Goal: Use online tool/utility: Utilize a website feature to perform a specific function

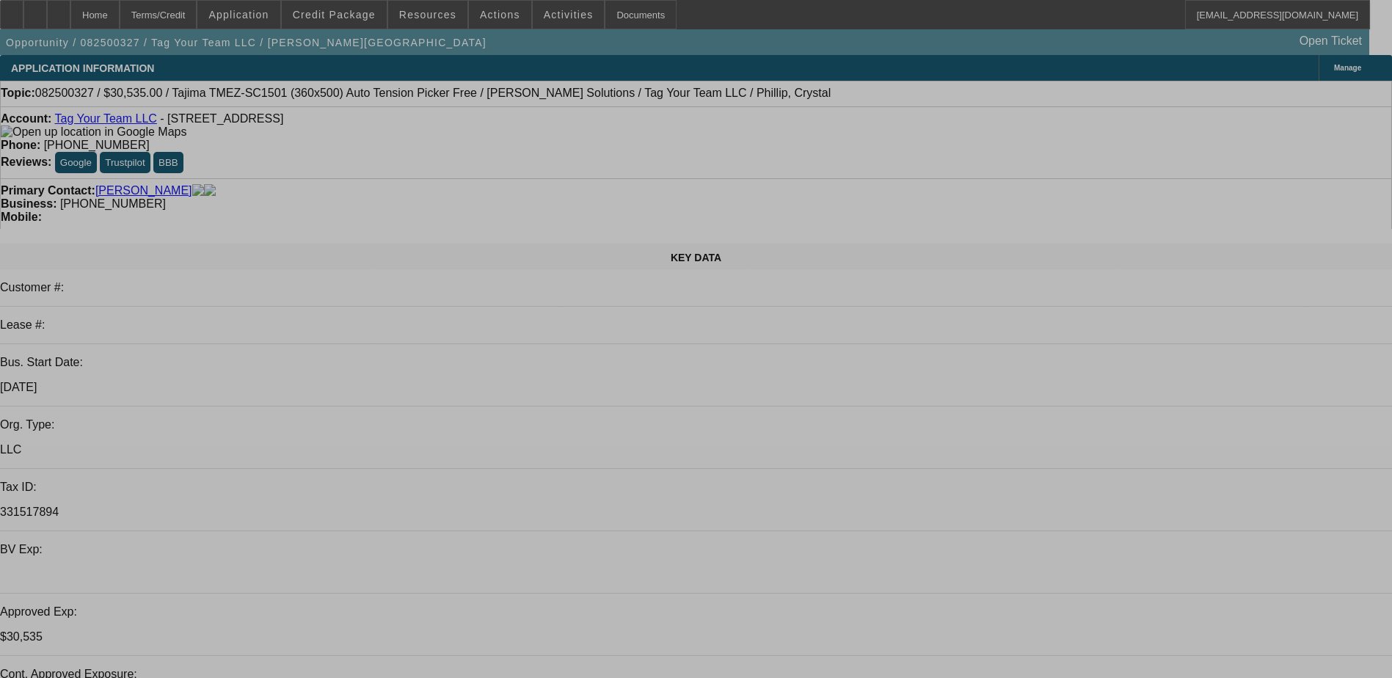
select select "0"
select select "2"
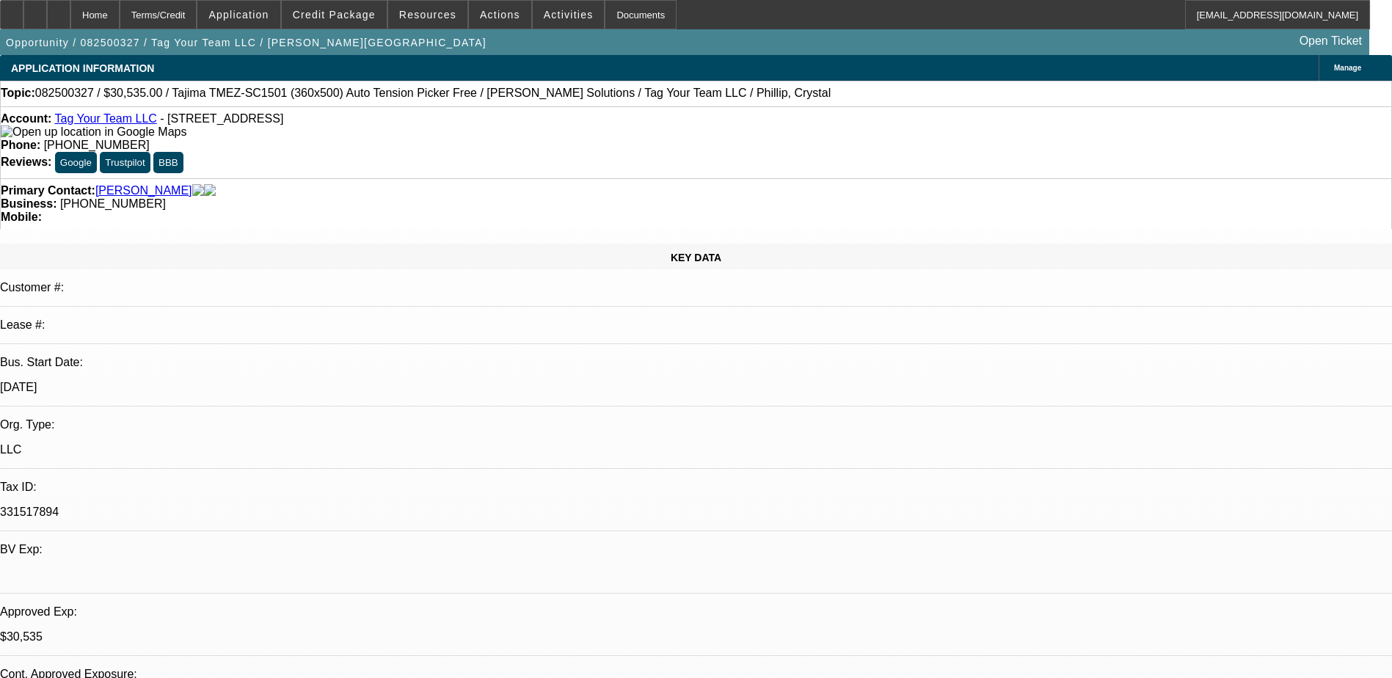
select select "0.1"
select select "0"
select select "2"
select select "0"
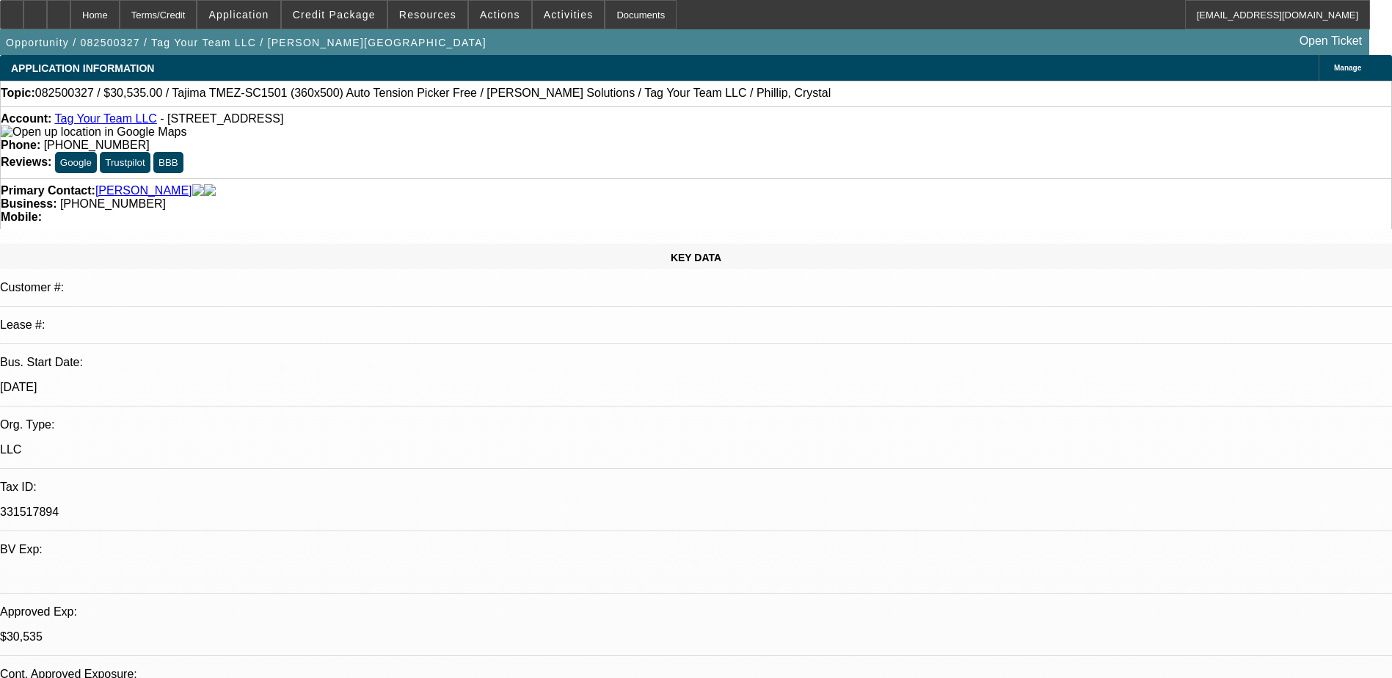
select select "2"
select select "0.1"
select select "0"
select select "2"
select select "0"
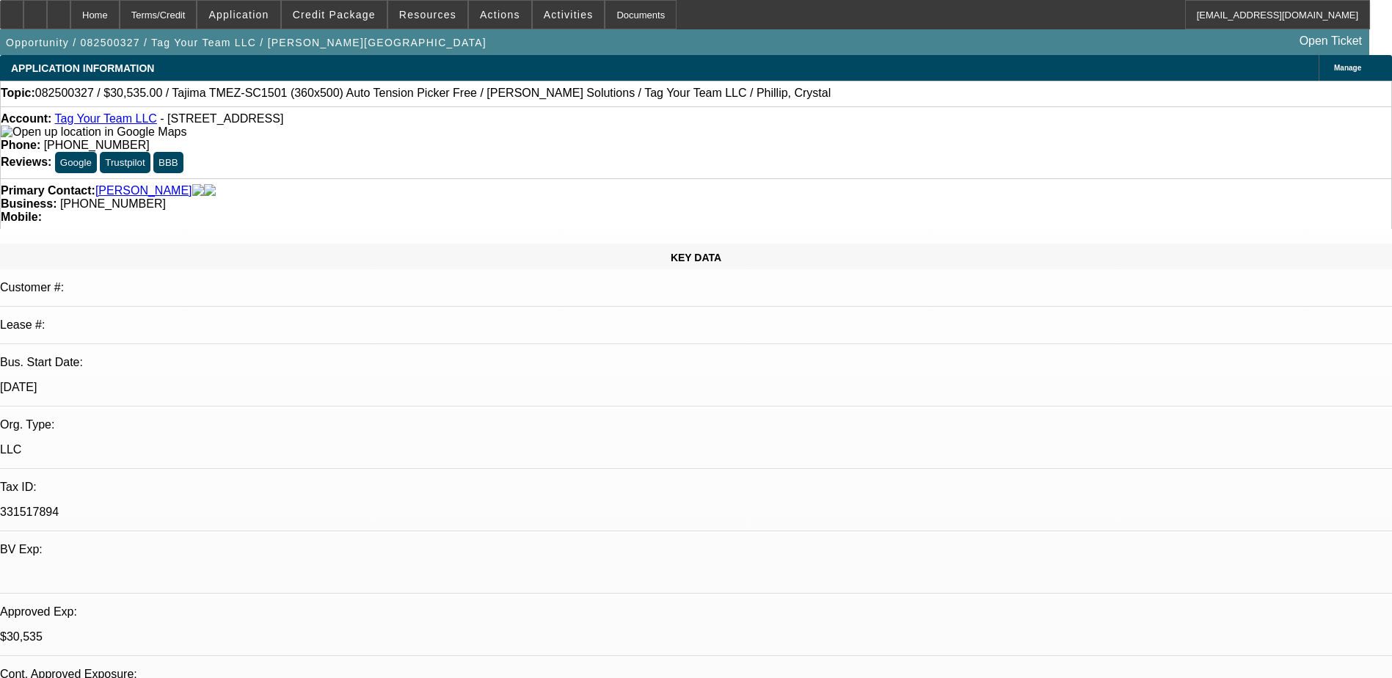
select select "1"
select select "2"
select select "4"
select select "1"
select select "2"
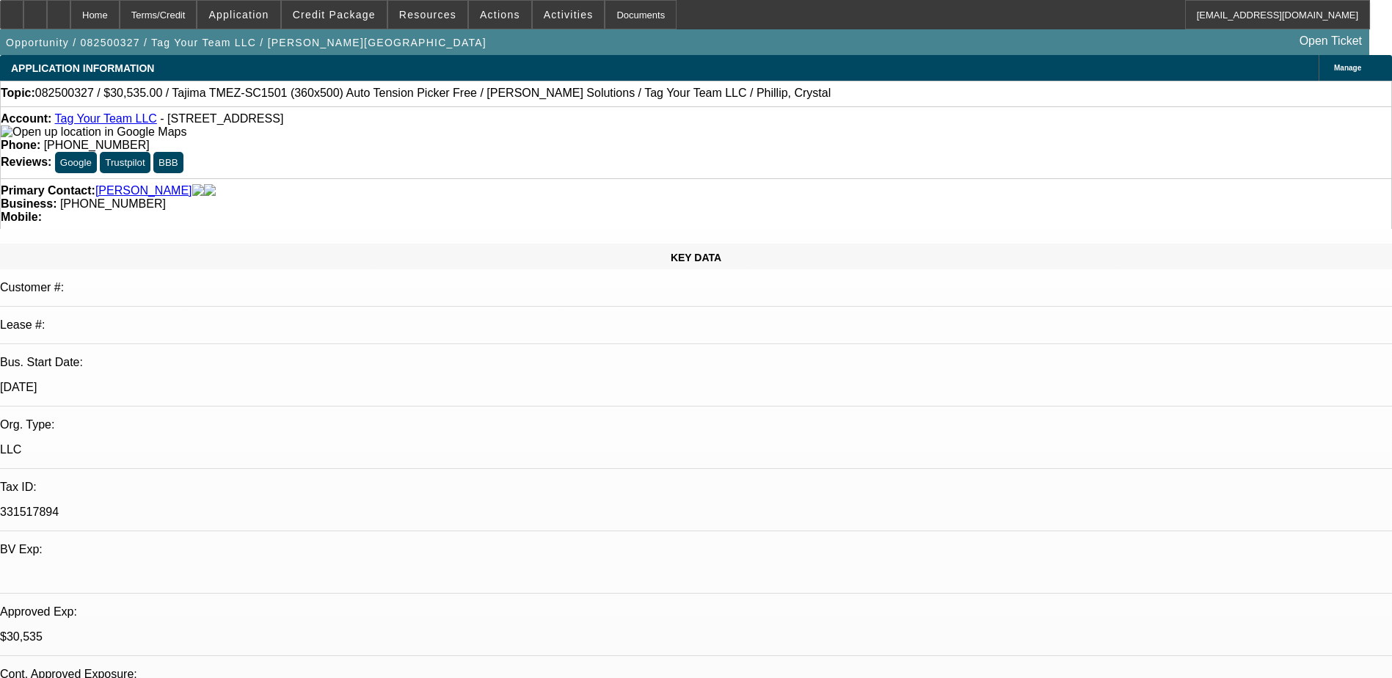
select select "6"
select select "1"
select select "2"
select select "4"
select select "1"
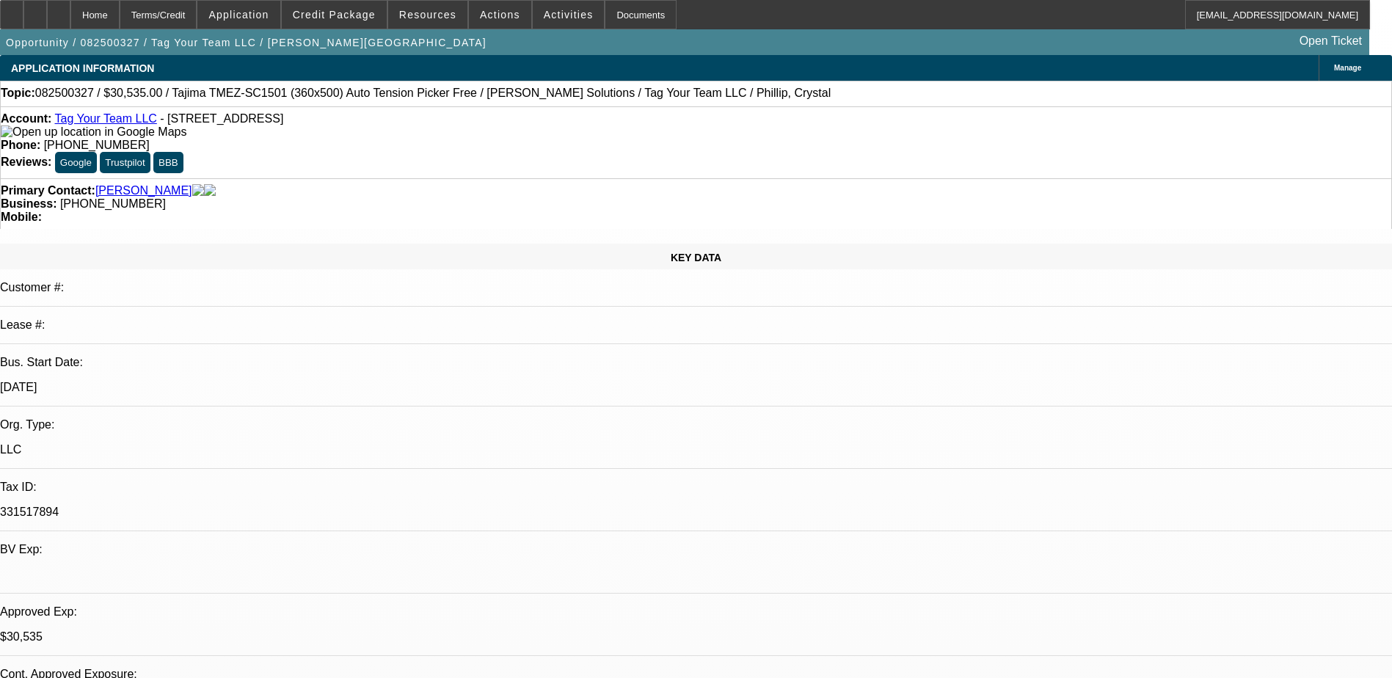
select select "2"
select select "6"
select select "0.15"
select select "2"
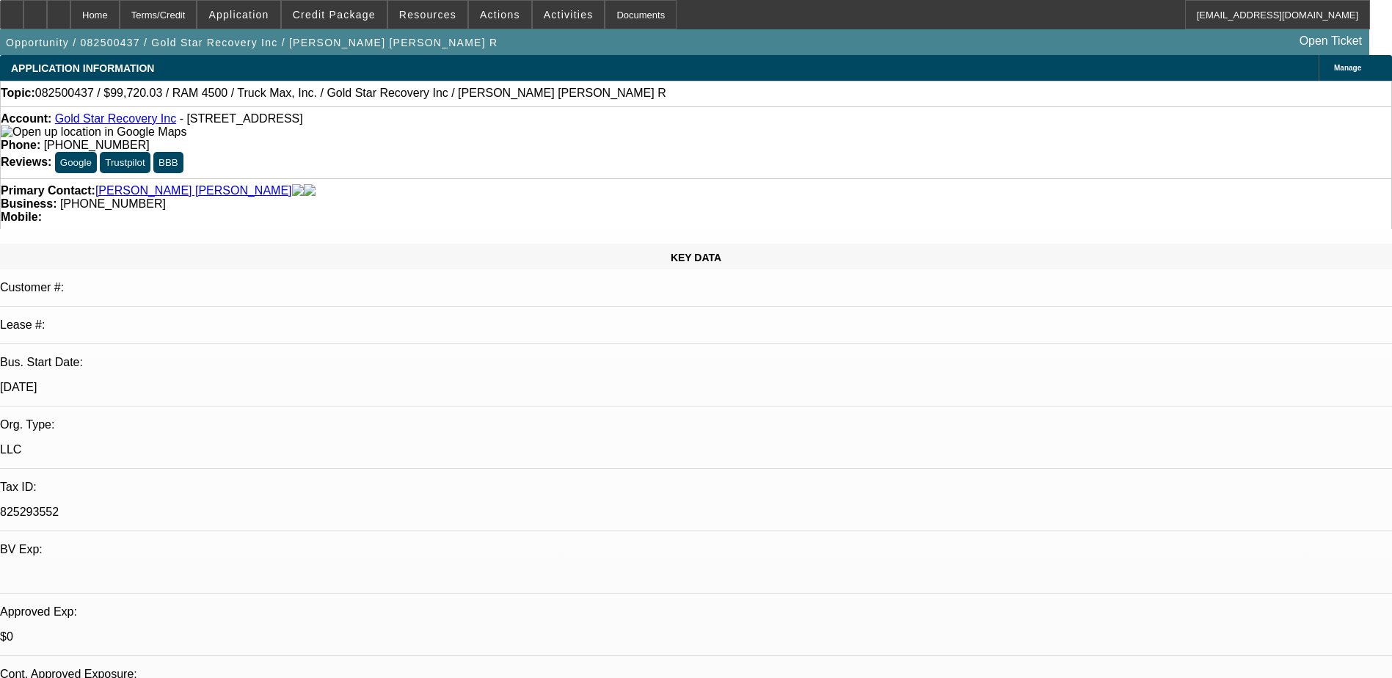
select select "2"
select select "0.1"
select select "4"
